Goal: Information Seeking & Learning: Learn about a topic

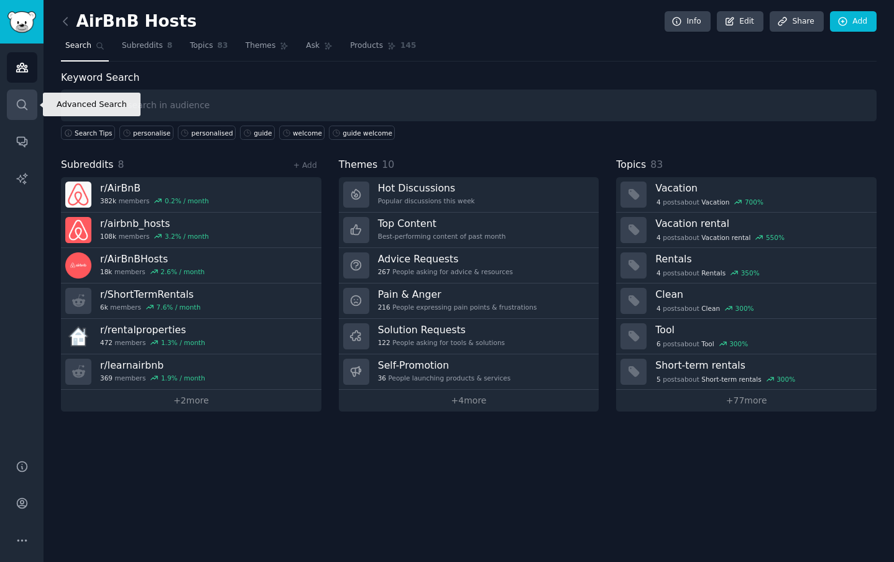
click at [22, 111] on icon "Sidebar" at bounding box center [22, 104] width 13 height 13
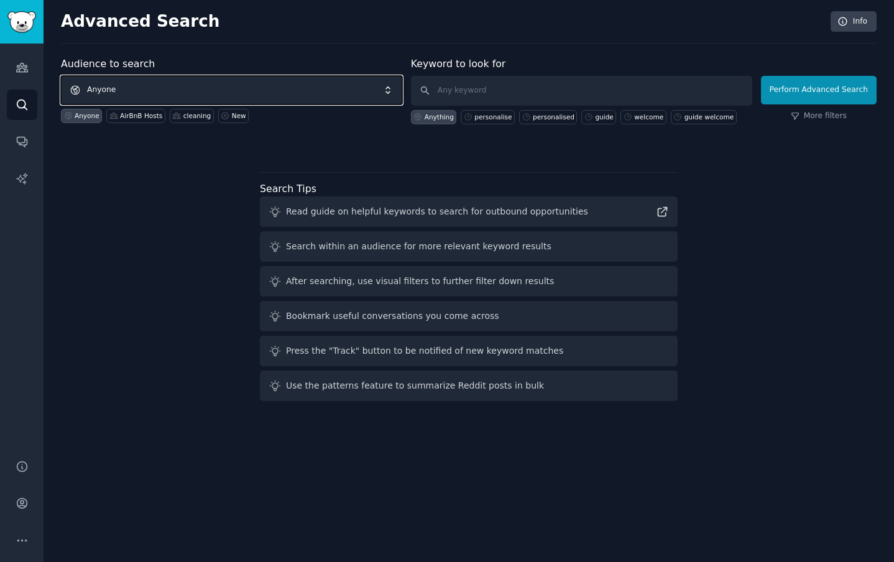
click at [127, 88] on span "Anyone" at bounding box center [231, 90] width 341 height 29
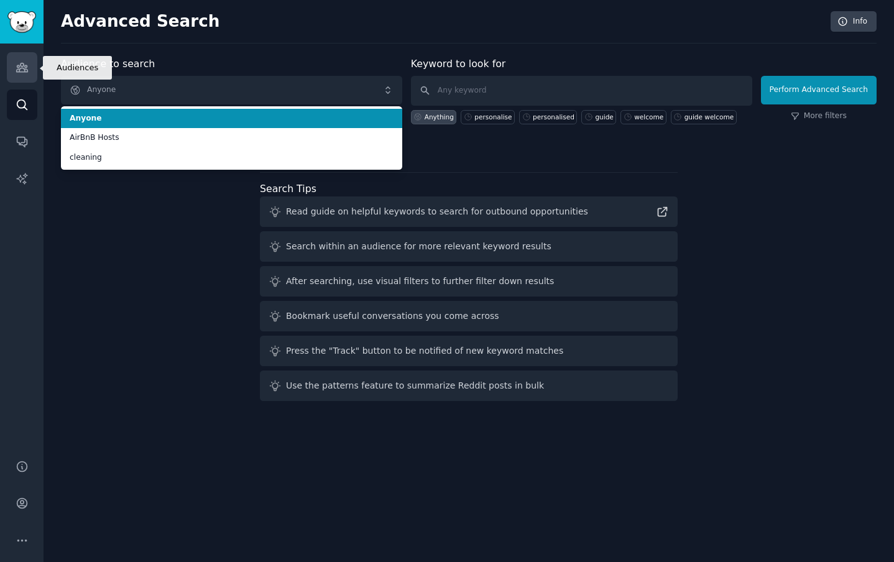
click at [22, 70] on icon "Sidebar" at bounding box center [22, 67] width 13 height 13
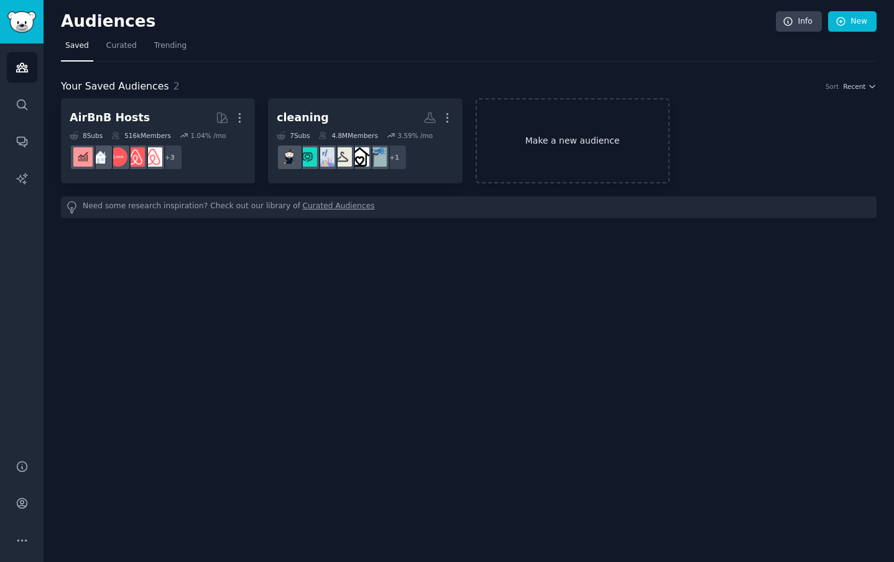
click at [533, 135] on link "Make a new audience" at bounding box center [573, 140] width 194 height 85
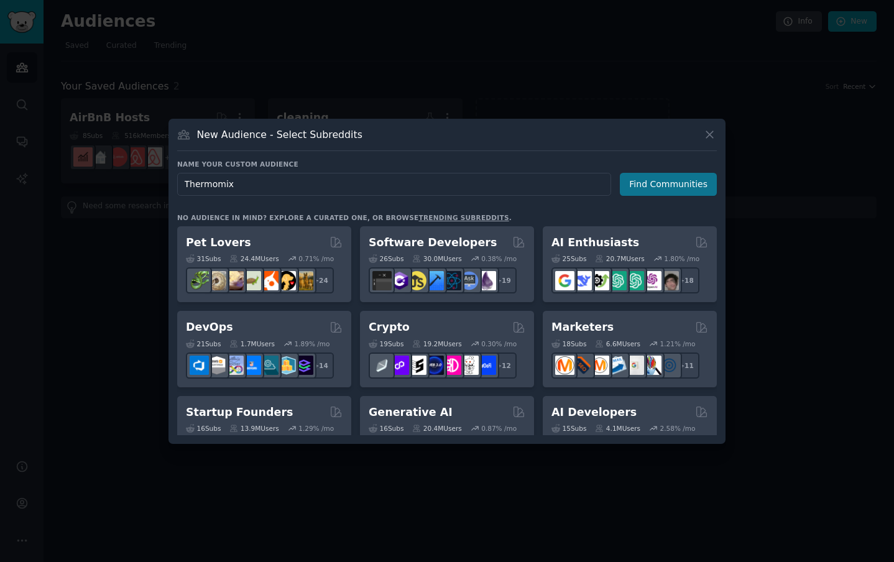
type input "Thermomix"
click at [696, 187] on button "Find Communities" at bounding box center [668, 184] width 97 height 23
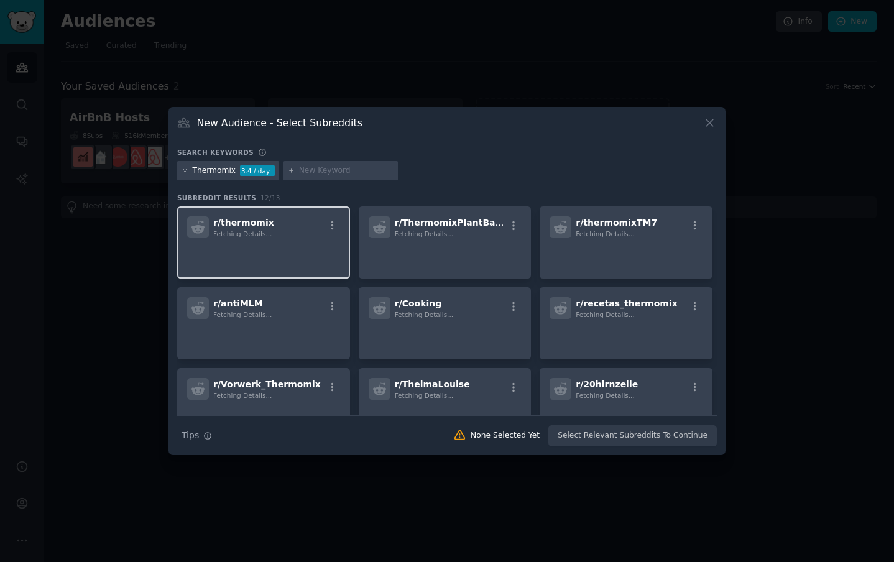
click at [265, 253] on p at bounding box center [263, 255] width 153 height 26
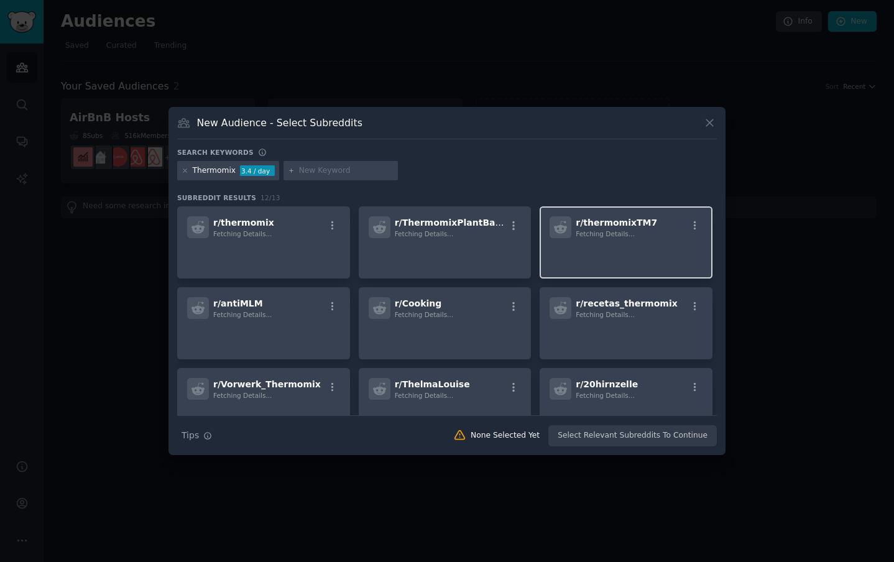
click at [630, 256] on p at bounding box center [626, 255] width 153 height 26
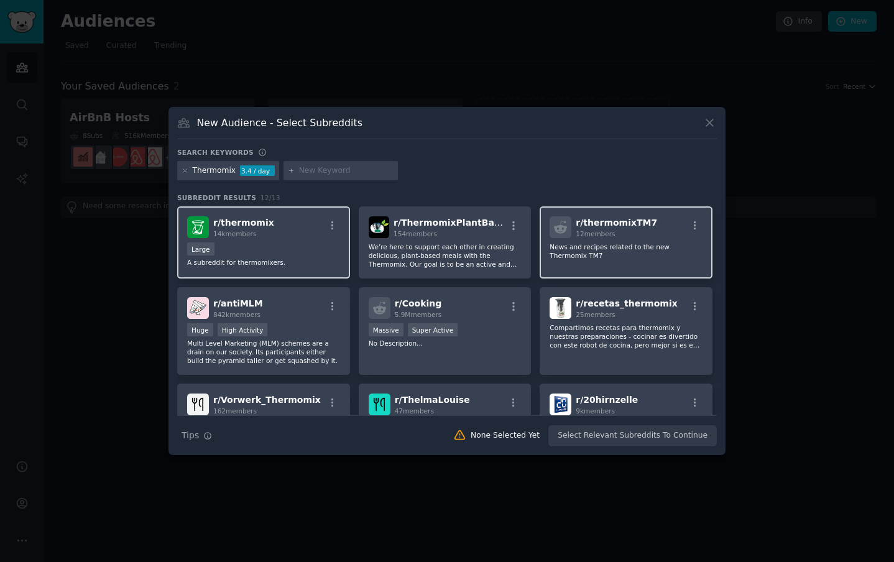
click at [302, 255] on div "Large" at bounding box center [263, 250] width 153 height 16
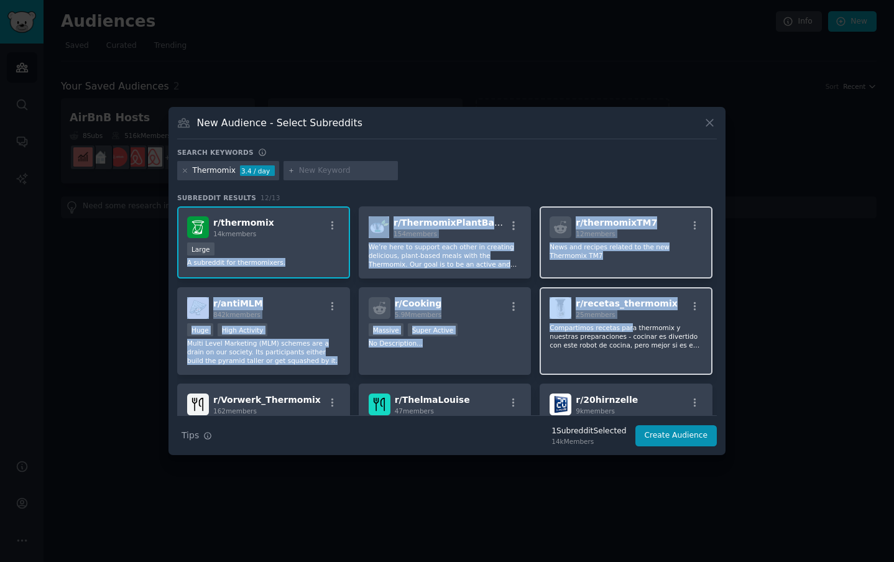
click at [627, 327] on p "Compartimos recetas para thermomix y nuestras preparaciones - cocinar es divert…" at bounding box center [626, 336] width 153 height 26
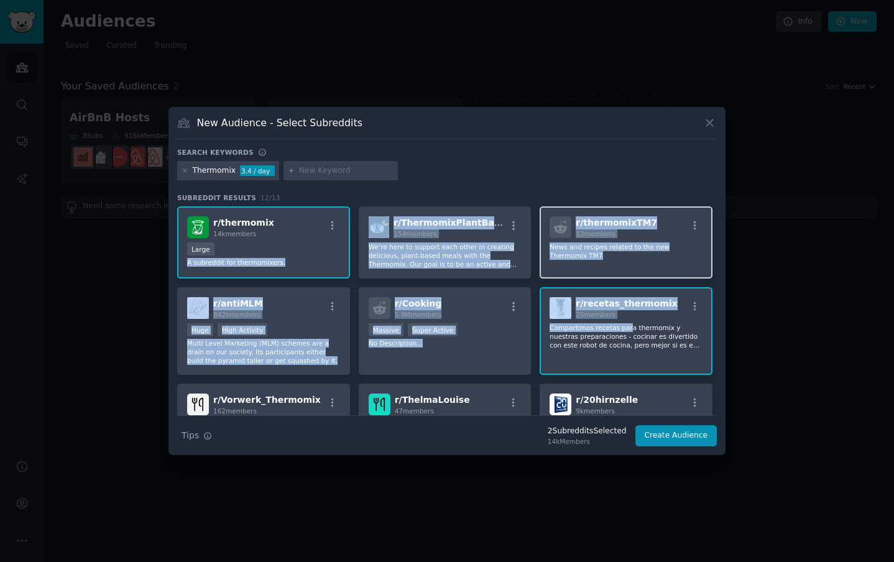
click at [653, 270] on div "r/ thermomixTM7 12 members News and recipes related to the new Thermomix TM7" at bounding box center [626, 242] width 173 height 72
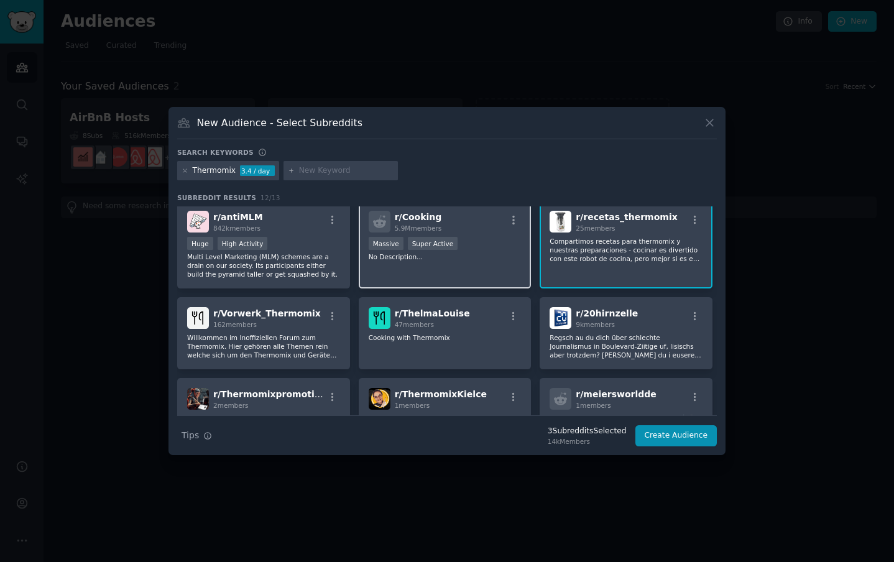
scroll to position [89, 0]
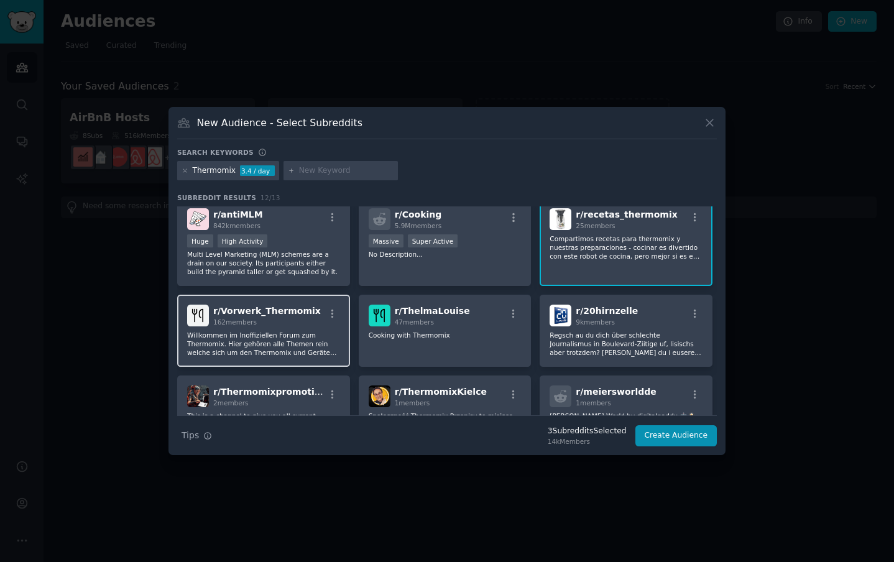
click at [294, 335] on p "Willkommen im Inoffiziellen Forum zum Thermomix. Hier gehören alle Themen rein …" at bounding box center [263, 344] width 153 height 26
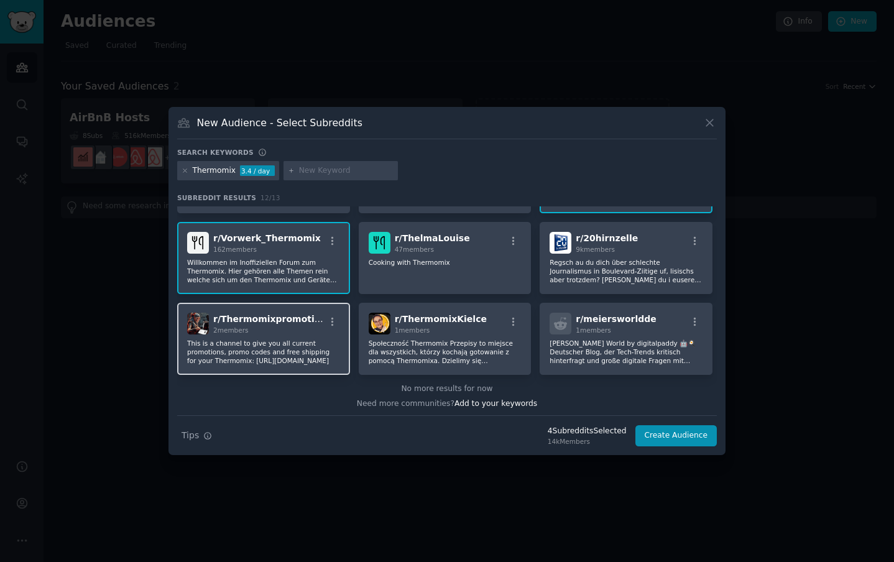
scroll to position [0, 0]
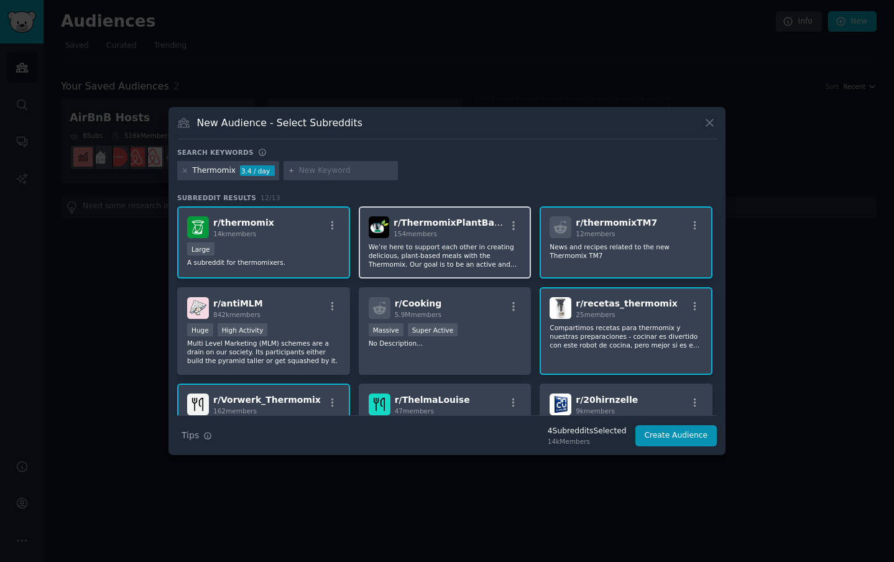
click at [463, 257] on p "We’re here to support each other in creating delicious, plant-based meals with …" at bounding box center [445, 255] width 153 height 26
click at [681, 433] on button "Create Audience" at bounding box center [676, 435] width 82 height 21
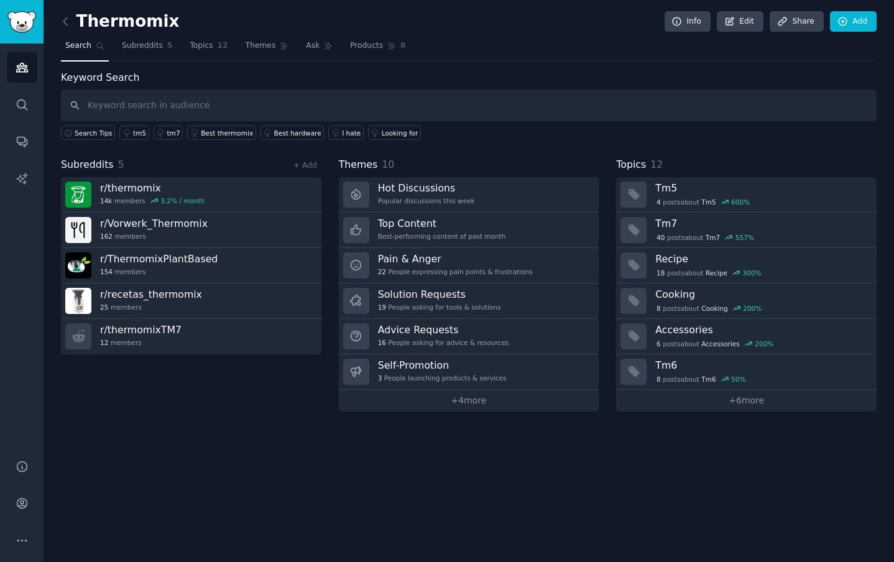
click at [160, 103] on input "text" at bounding box center [469, 106] width 816 height 32
type input "mode tips"
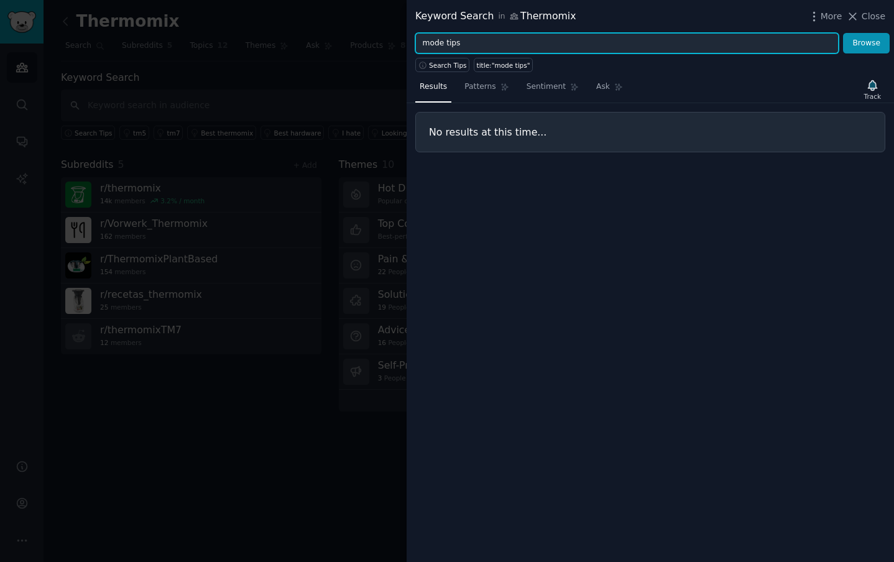
click at [461, 42] on input "mode tips" at bounding box center [626, 43] width 423 height 21
click at [469, 42] on input "mode tips" at bounding box center [626, 43] width 423 height 21
type input "mode"
click at [843, 33] on button "Browse" at bounding box center [866, 43] width 47 height 21
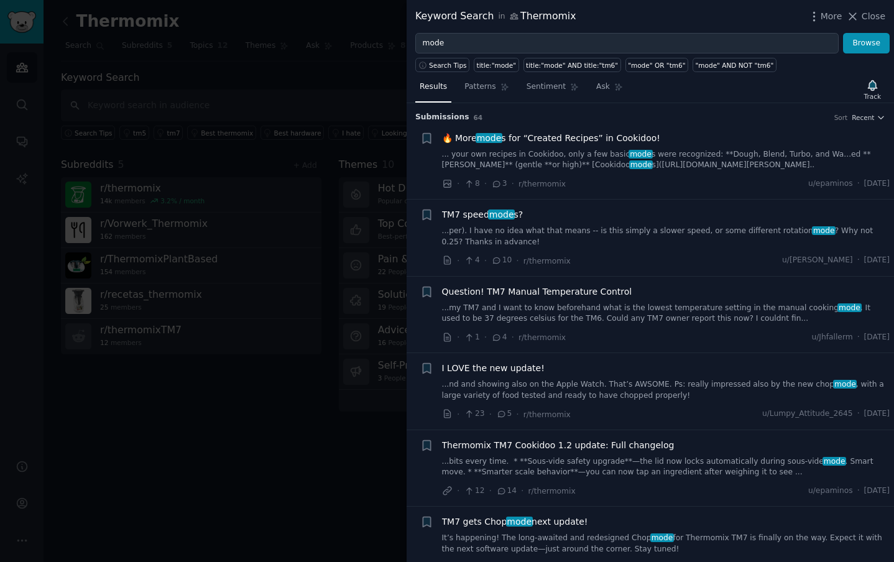
click at [590, 229] on link "...per). I have no idea what that means -- is this simply a slower speed, or so…" at bounding box center [666, 237] width 448 height 22
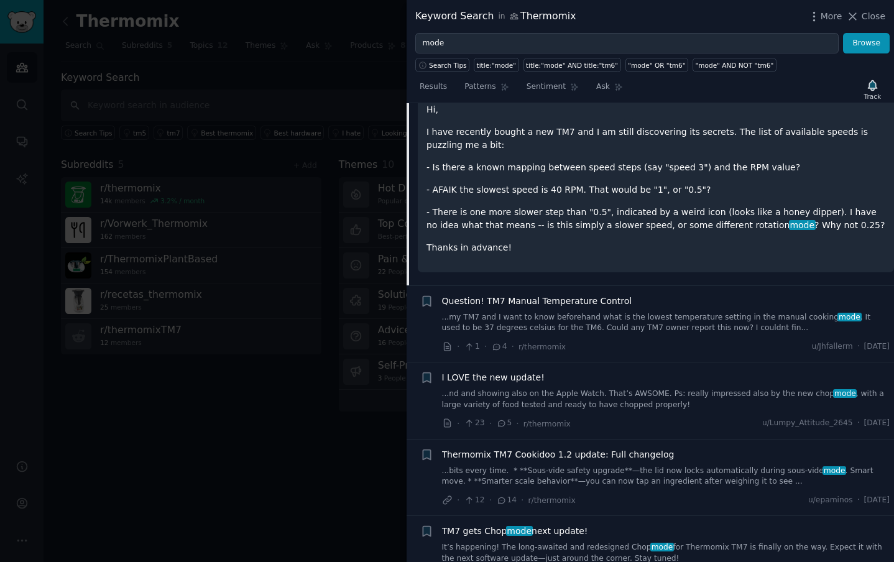
scroll to position [241, 0]
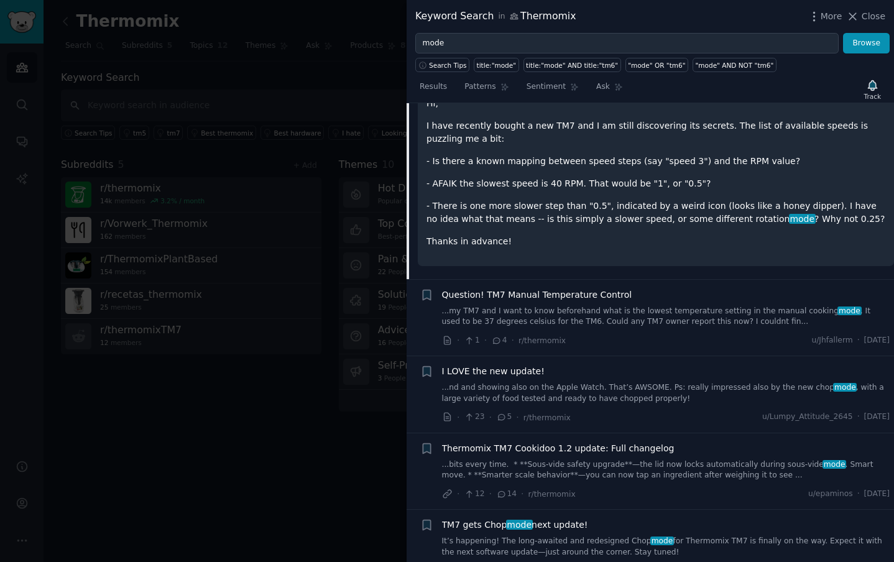
click at [653, 316] on link "...my TM7 and I want to know beforehand what is the lowest temperature setting …" at bounding box center [666, 317] width 448 height 22
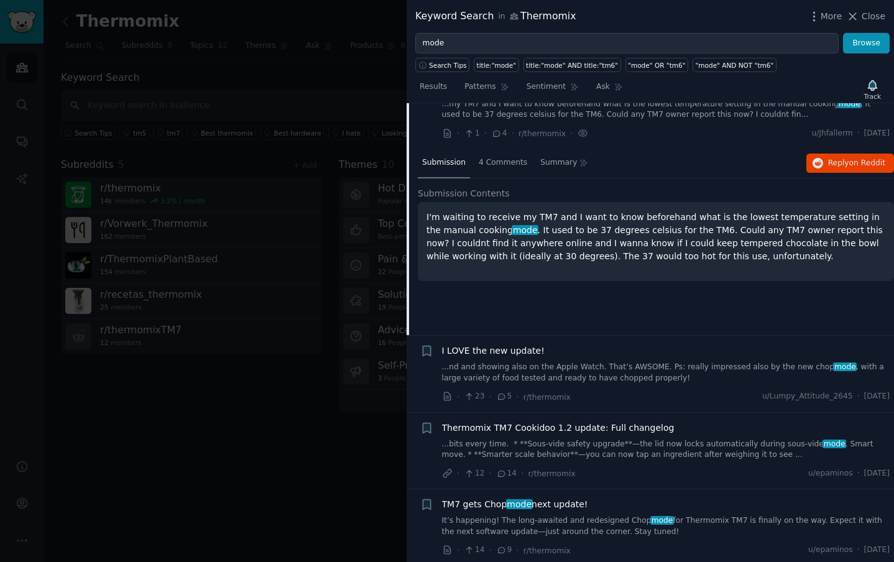
scroll to position [198, 0]
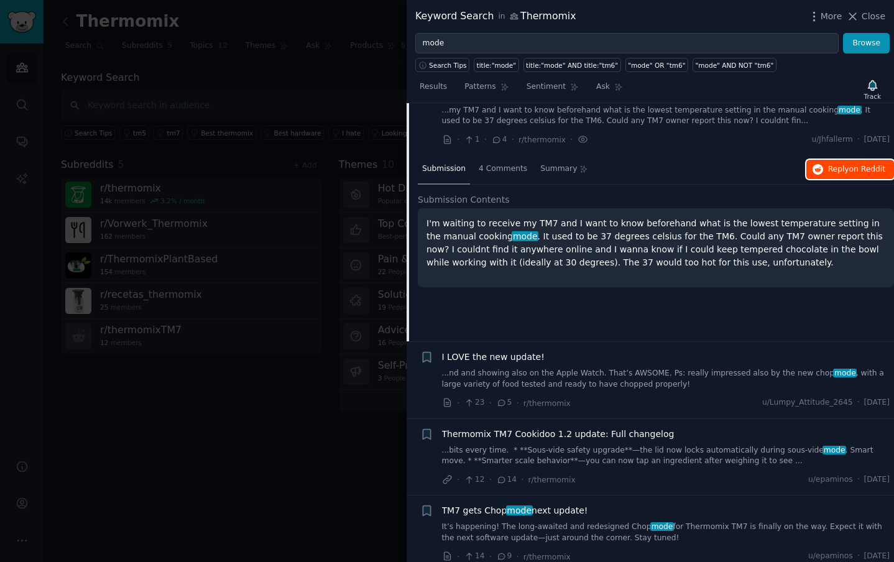
click at [854, 171] on span "on Reddit" at bounding box center [867, 169] width 36 height 9
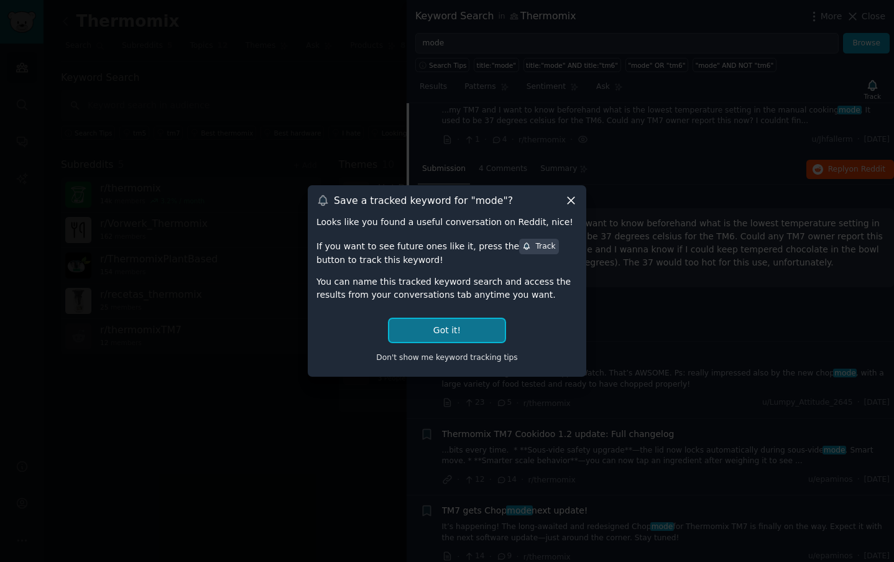
click at [479, 334] on button "Got it!" at bounding box center [447, 330] width 116 height 23
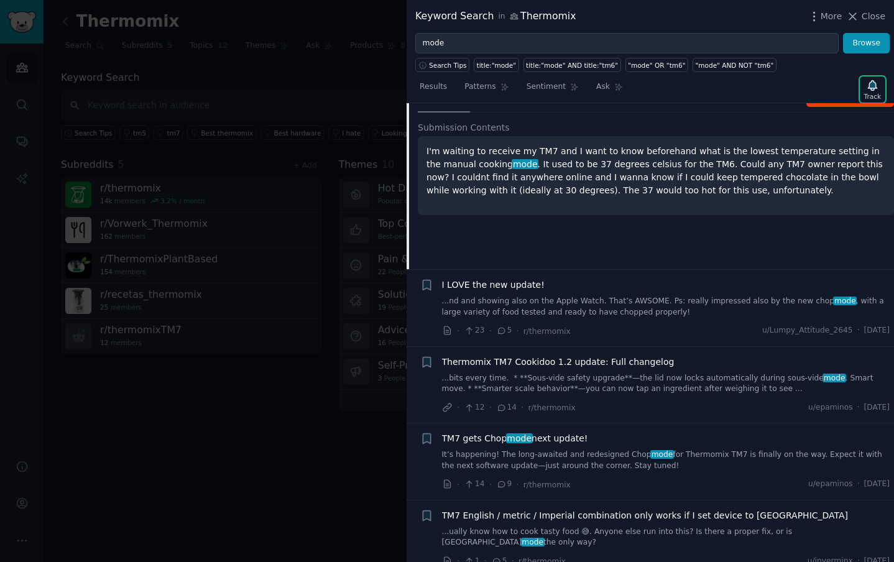
scroll to position [280, 0]
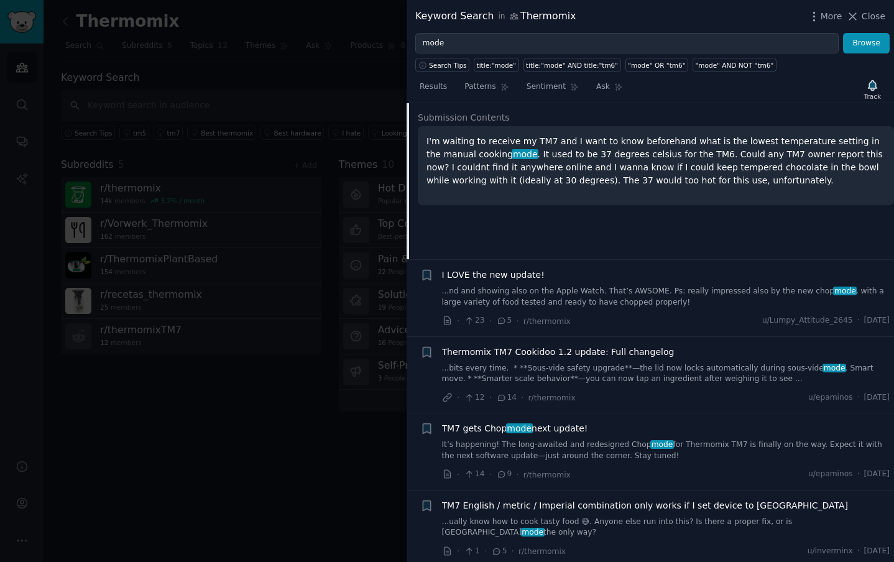
click at [624, 297] on link "...nd and showing also on the Apple Watch. That’s AWSOME. Ps: really impressed …" at bounding box center [666, 297] width 448 height 22
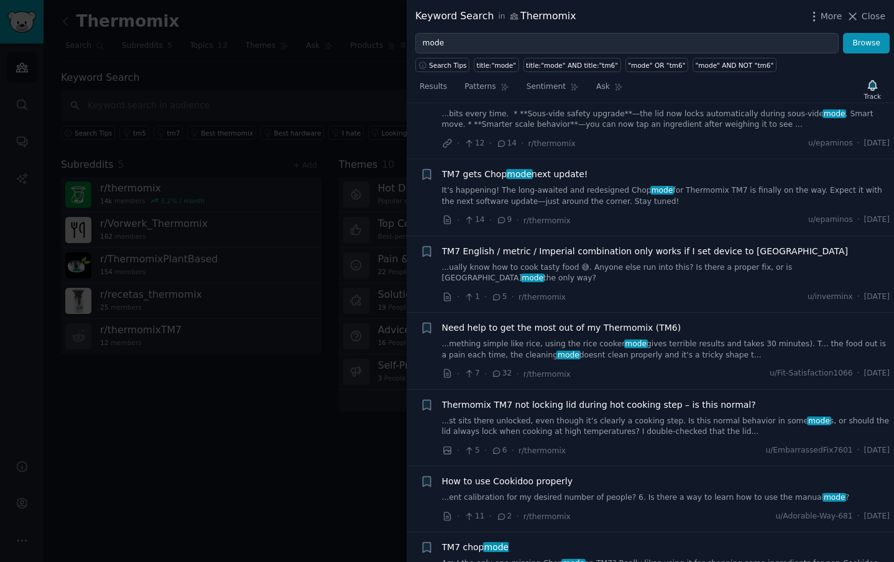
scroll to position [536, 0]
click at [708, 265] on link "...ually know how to cook tasty food 😅. Anyone else run into this? Is there a p…" at bounding box center [666, 272] width 448 height 22
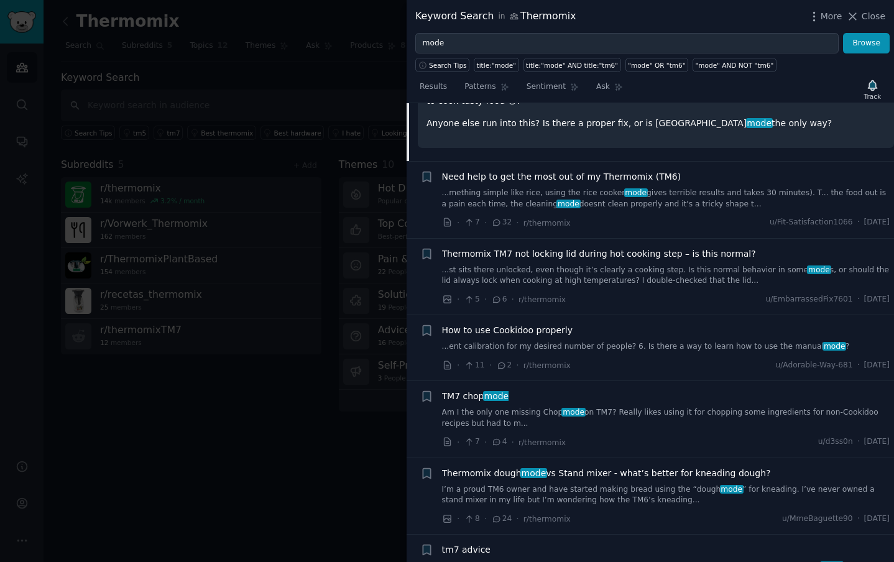
scroll to position [801, 0]
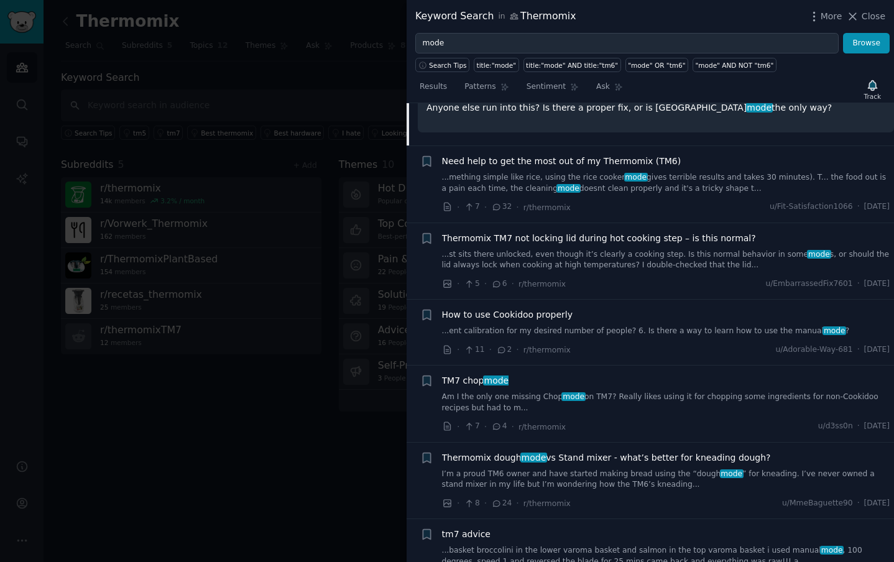
click at [673, 392] on link "Am I the only one missing Chop mode on TM7? Really likes using it for chopping …" at bounding box center [666, 403] width 448 height 22
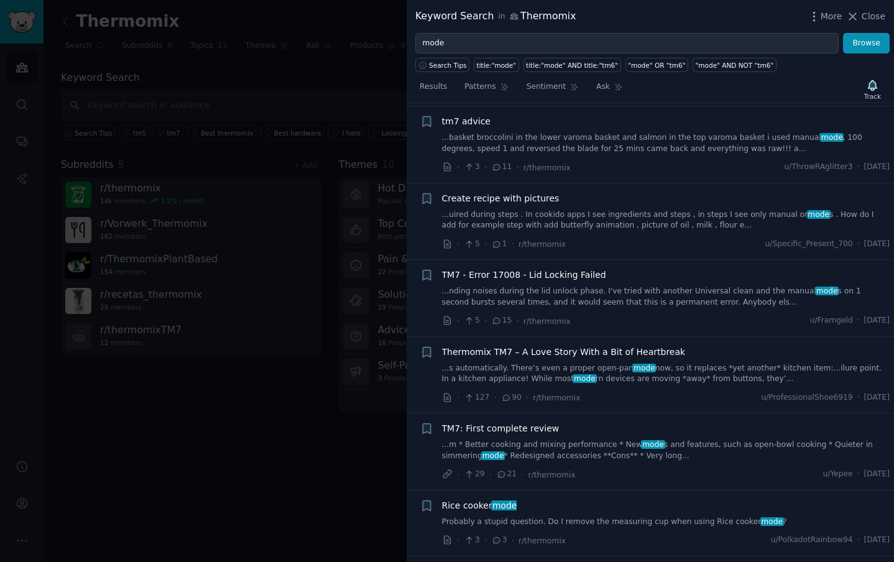
scroll to position [1120, 0]
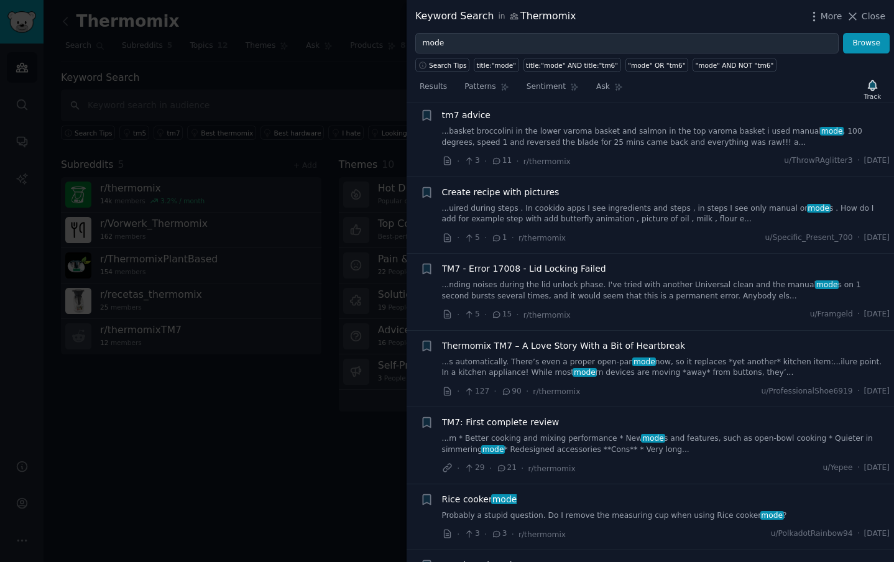
click at [695, 358] on link "...s automatically. There’s even a proper open-pan mode now, so it replaces *ye…" at bounding box center [666, 368] width 448 height 22
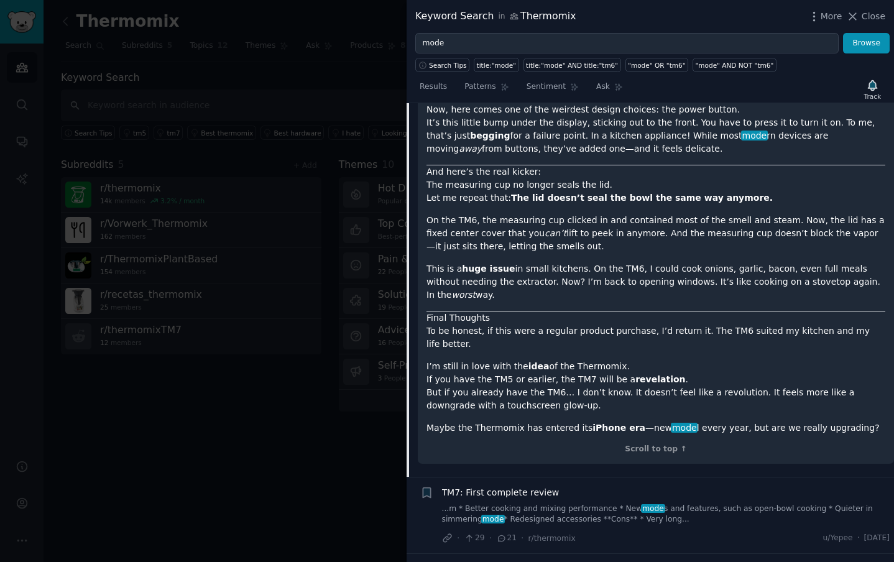
scroll to position [1972, 0]
